Goal: Information Seeking & Learning: Learn about a topic

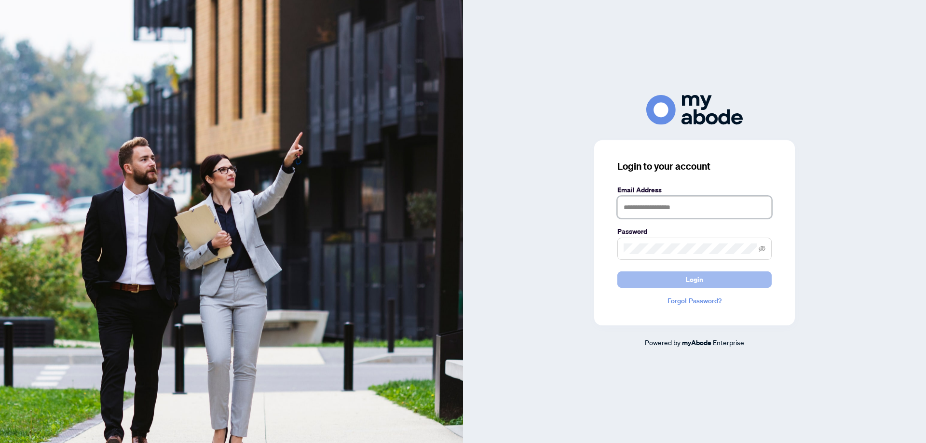
type input "**********"
click at [722, 275] on button "Login" at bounding box center [694, 280] width 154 height 16
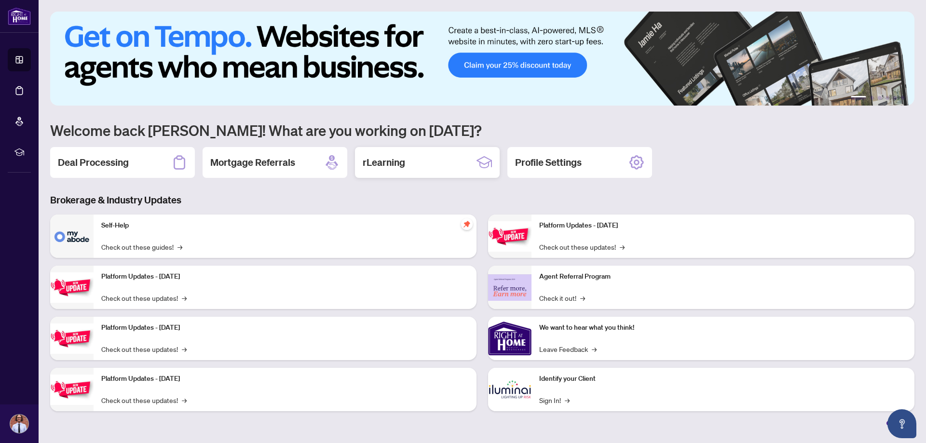
click at [397, 161] on h2 "rLearning" at bounding box center [384, 163] width 42 height 14
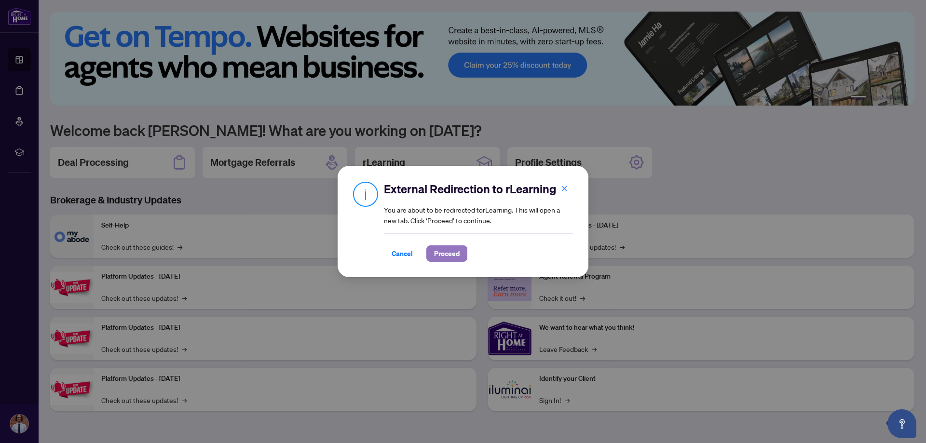
click at [449, 253] on span "Proceed" at bounding box center [447, 253] width 26 height 15
